Goal: Task Accomplishment & Management: Manage account settings

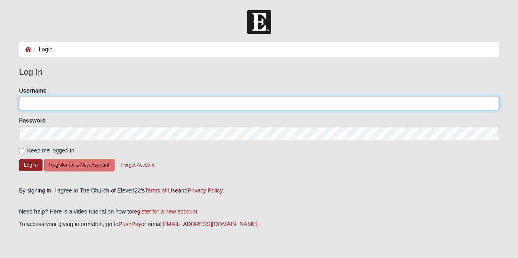
type input "jbrown720"
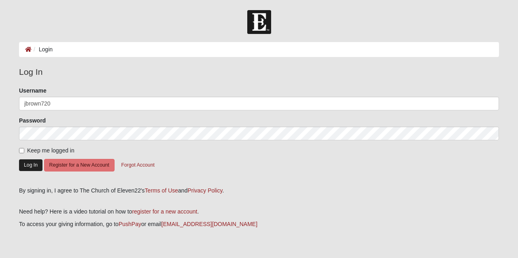
click at [31, 165] on button "Log In" at bounding box center [30, 165] width 23 height 12
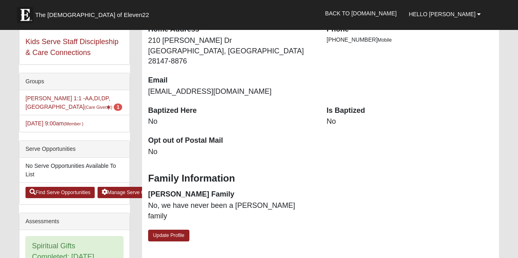
scroll to position [158, 0]
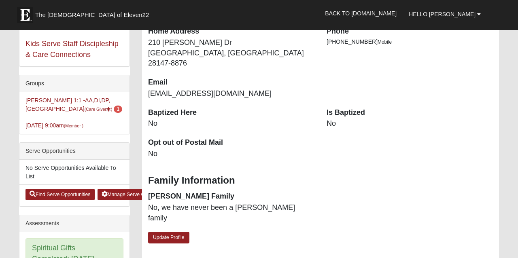
click at [47, 104] on li "[PERSON_NAME] 1:1 -AA,DI,DP,MA (Care Giver ) 1" at bounding box center [74, 104] width 110 height 25
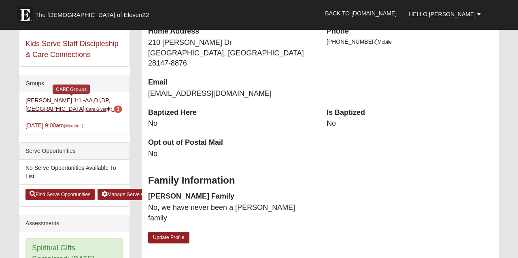
click at [46, 103] on link "[PERSON_NAME] 1:1 -AA,DI,DP,MA (Care Giver ) 1" at bounding box center [73, 104] width 97 height 15
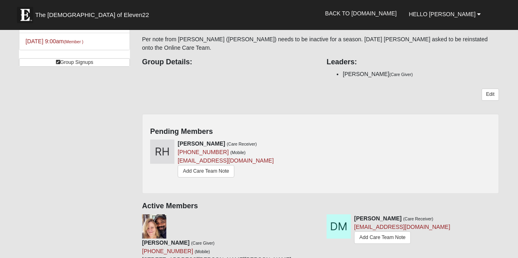
scroll to position [92, 0]
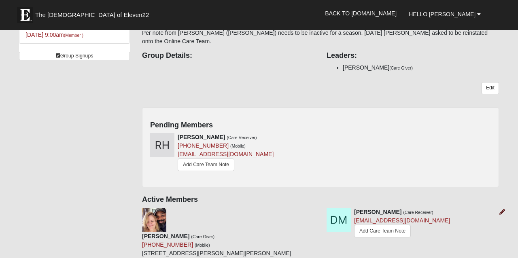
click at [500, 209] on icon at bounding box center [502, 212] width 6 height 6
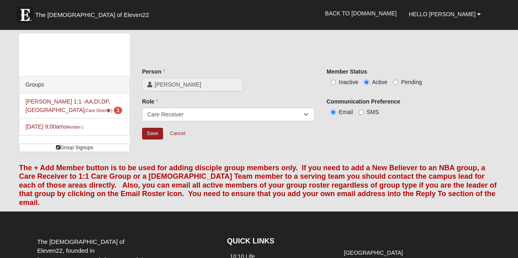
scroll to position [92, 0]
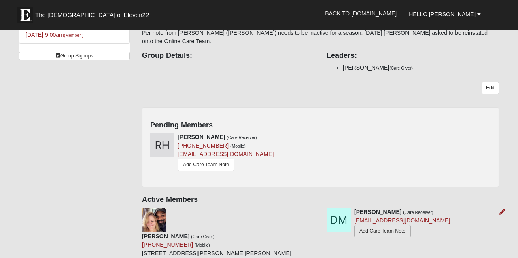
click at [385, 225] on link "Add Care Team Note" at bounding box center [382, 231] width 57 height 13
click at [499, 209] on icon at bounding box center [502, 212] width 6 height 6
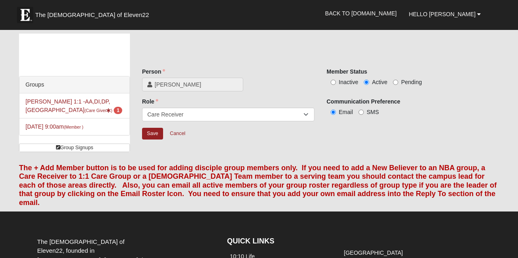
click at [333, 81] on input "Inactive" at bounding box center [333, 82] width 5 height 5
radio input "true"
click at [149, 130] on input "Save" at bounding box center [152, 134] width 21 height 12
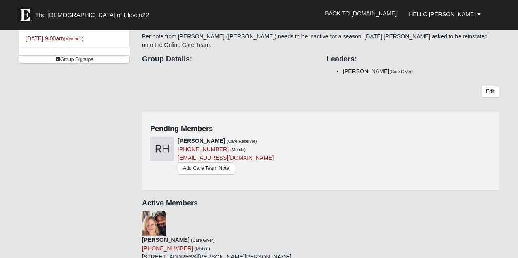
scroll to position [89, 0]
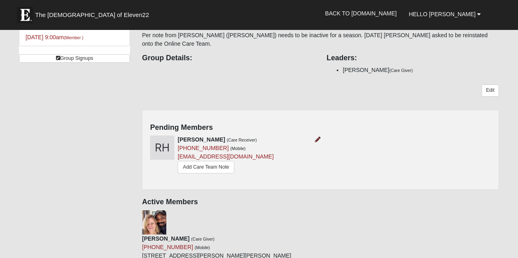
click at [316, 137] on icon at bounding box center [318, 140] width 6 height 6
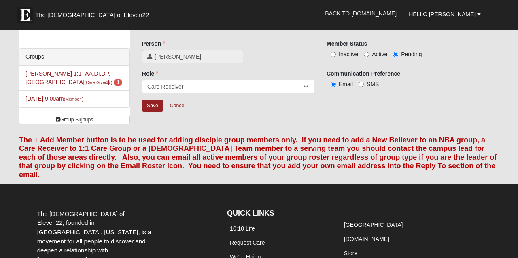
scroll to position [0, 0]
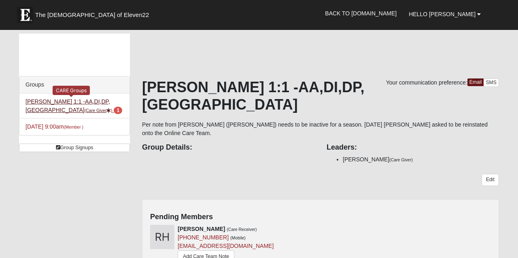
click at [86, 102] on link "Jason Brown 1:1 -AA,DI,DP,MA (Care Giver ) 1" at bounding box center [73, 105] width 97 height 15
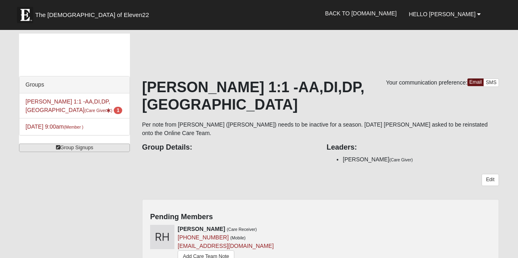
click at [74, 148] on link "Group Signups" at bounding box center [74, 148] width 111 height 8
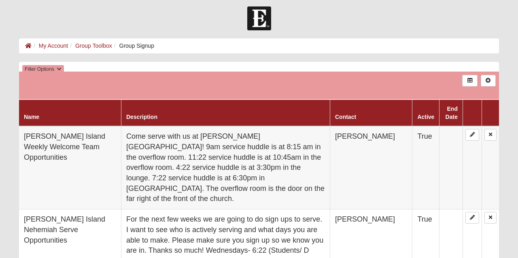
scroll to position [3, 0]
